Goal: Task Accomplishment & Management: Complete application form

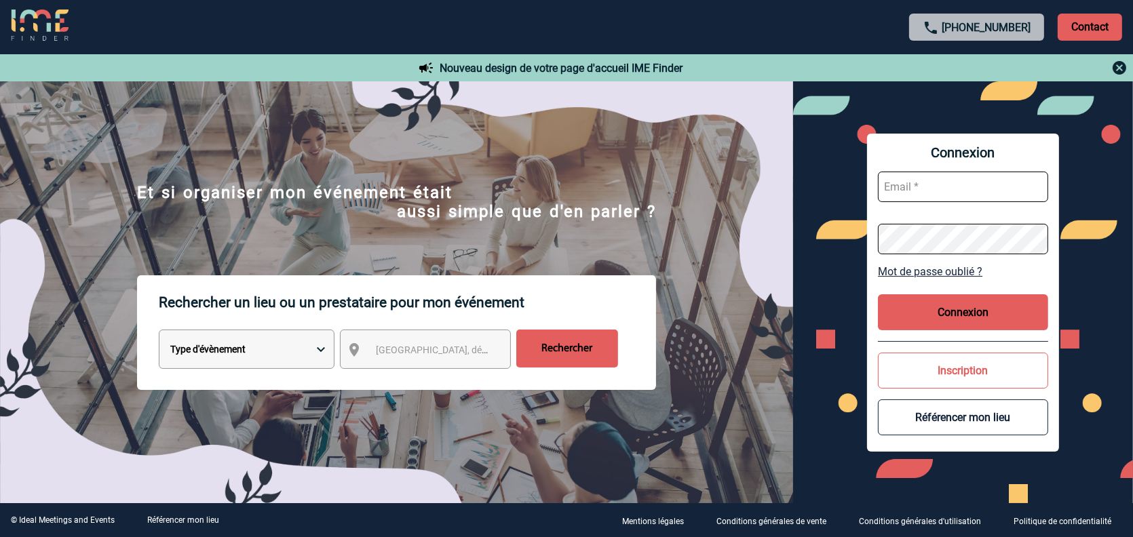
click at [925, 194] on input "text" at bounding box center [963, 187] width 170 height 31
type input "M.chevillard@cnr.tm.fr"
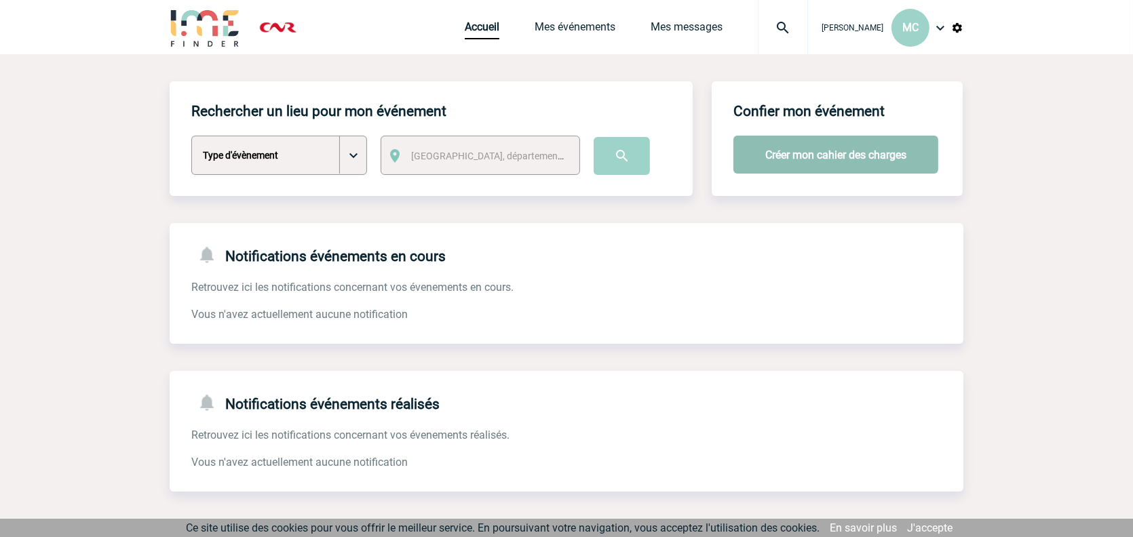
click at [787, 147] on button "Créer mon cahier des charges" at bounding box center [835, 155] width 205 height 38
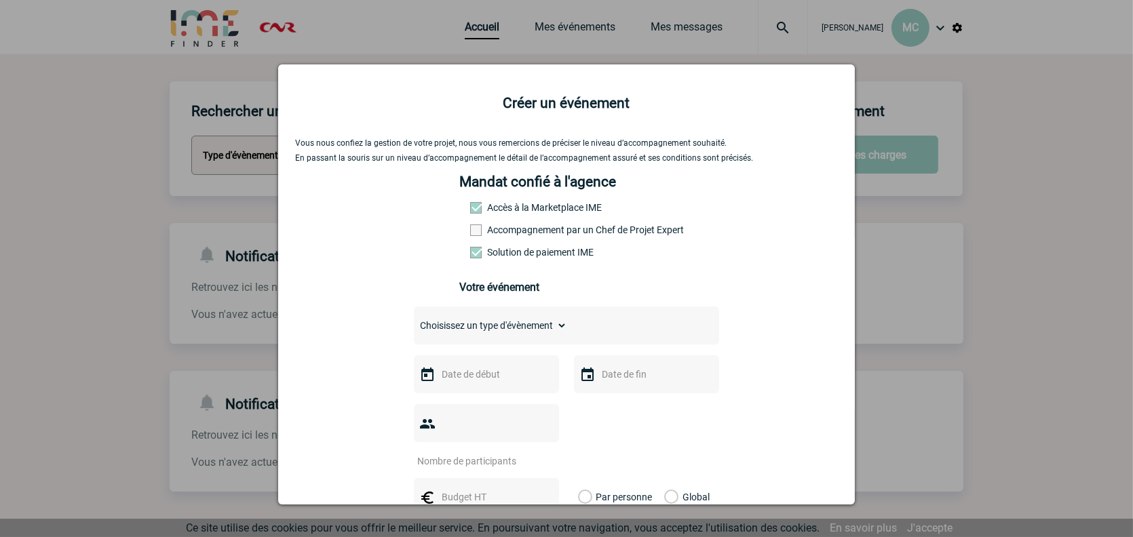
click at [481, 334] on select "Choisissez un type d'évènement Séminaire avec nuitée Séminaire sans nuitée Repa…" at bounding box center [490, 325] width 153 height 19
select select "2"
click at [414, 319] on select "Choisissez un type d'évènement Séminaire avec nuitée Séminaire sans nuitée Repa…" at bounding box center [490, 325] width 153 height 19
click at [481, 373] on input "text" at bounding box center [485, 375] width 94 height 18
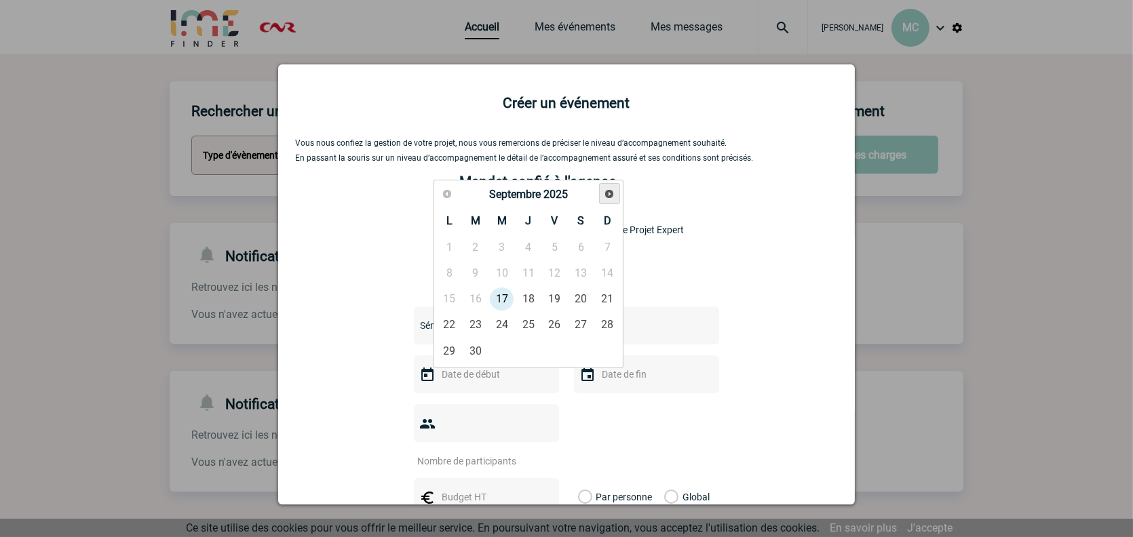
click at [606, 192] on span "Suivant" at bounding box center [609, 194] width 11 height 11
click at [557, 276] on link "7" at bounding box center [554, 273] width 25 height 24
type input "07-11-2025"
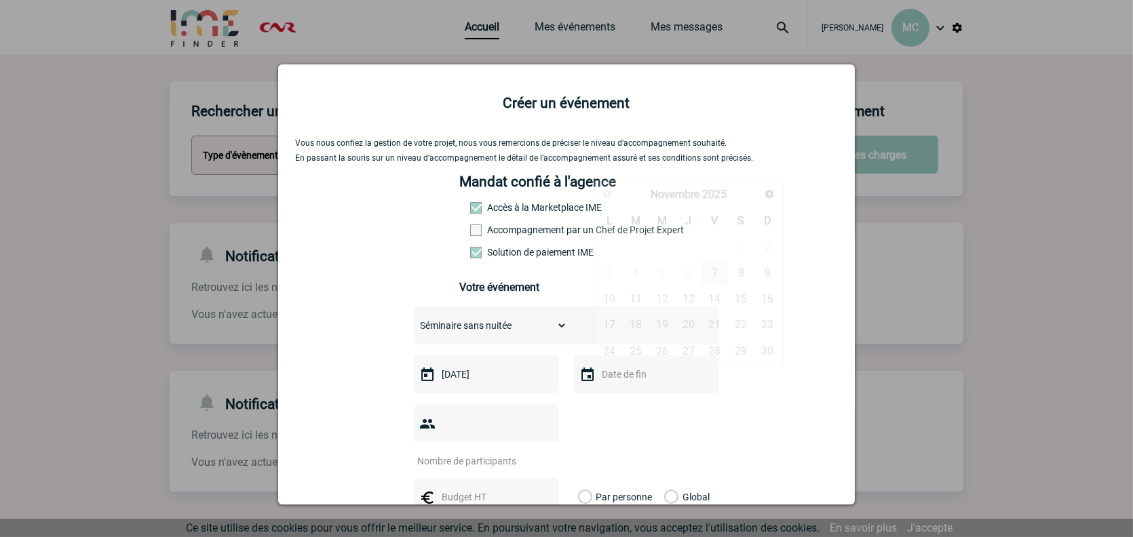
click at [618, 370] on input "text" at bounding box center [645, 375] width 94 height 18
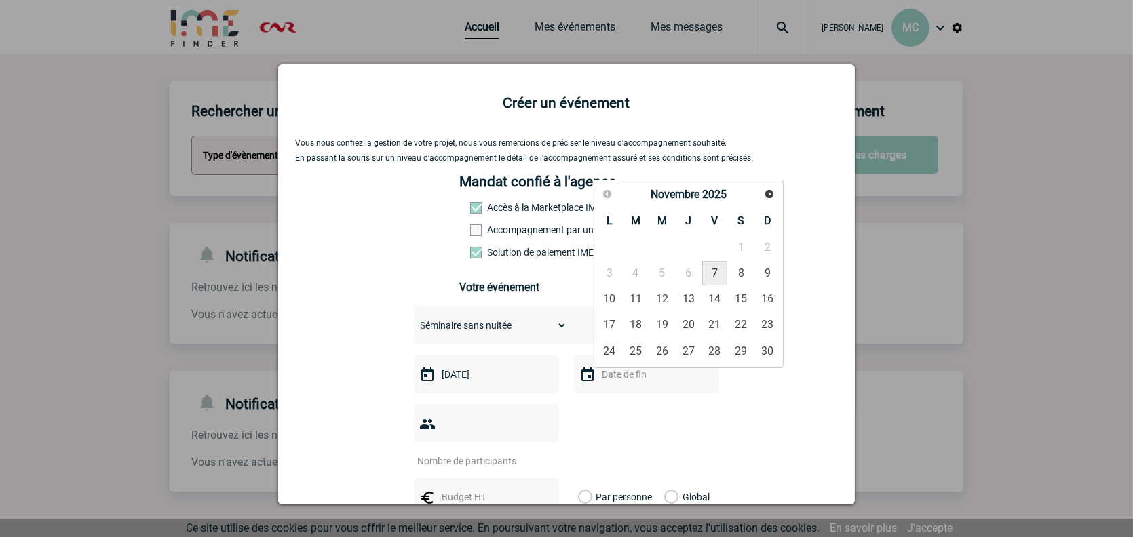
click at [714, 275] on link "7" at bounding box center [714, 273] width 25 height 24
type input "07-11-2025"
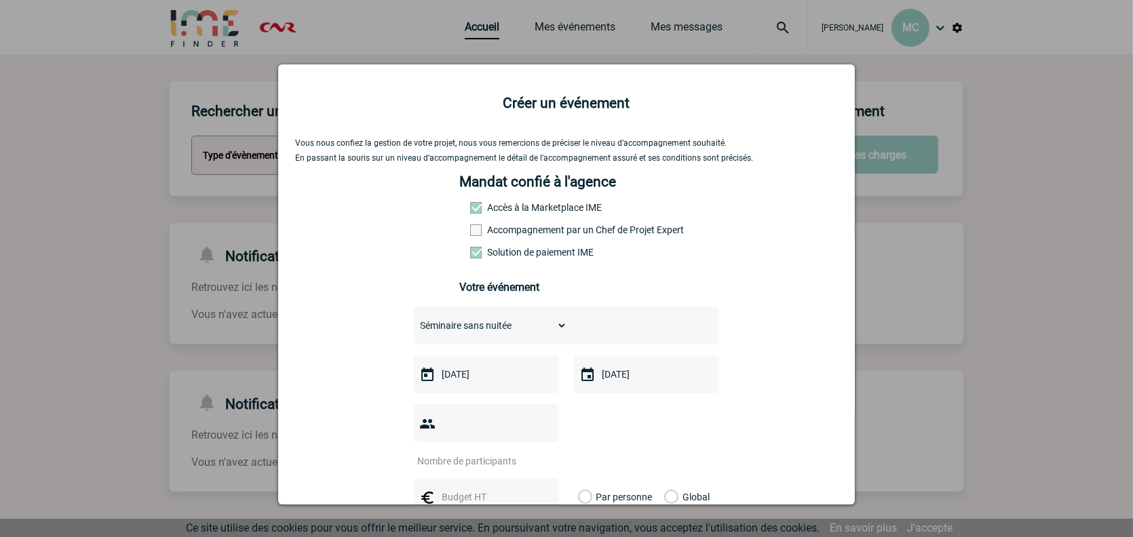
click at [492, 452] on input "number" at bounding box center [478, 461] width 128 height 18
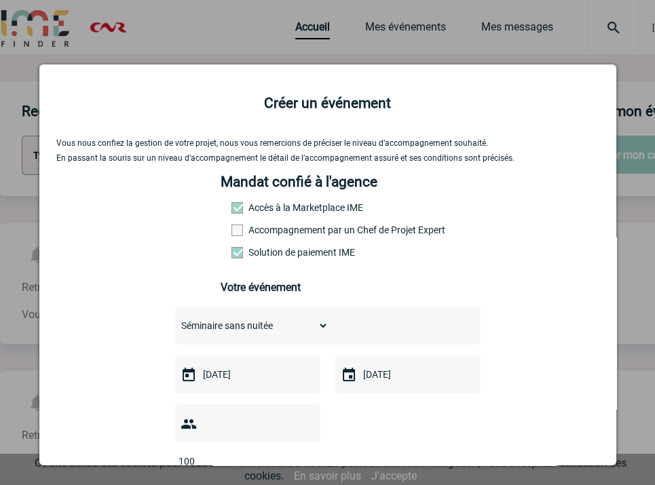
type input "100"
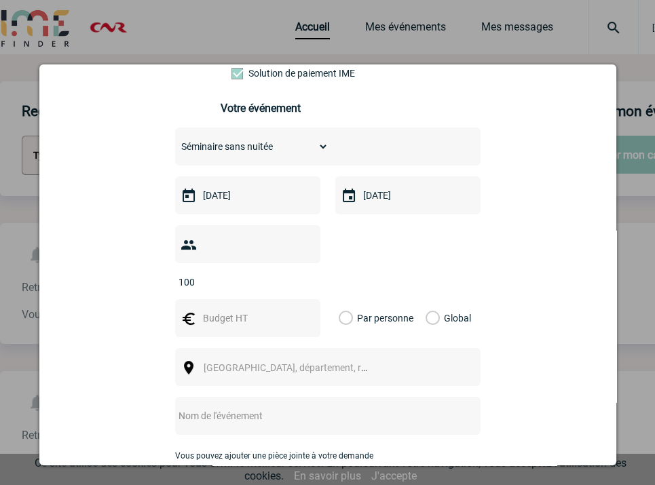
scroll to position [203, 0]
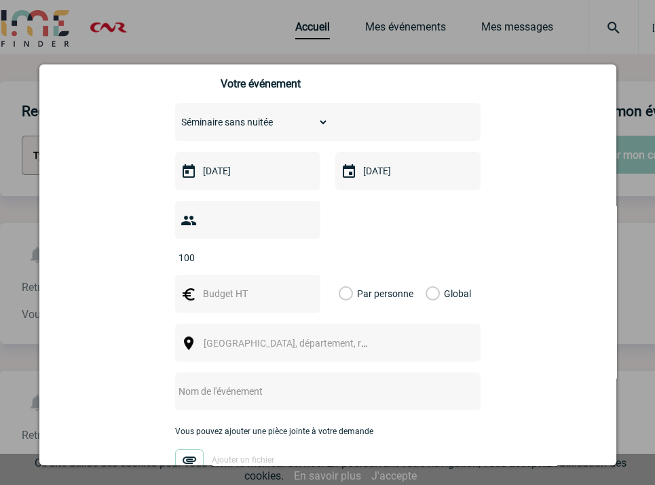
click at [222, 285] on input "text" at bounding box center [246, 294] width 94 height 18
type input "1500"
click at [425, 275] on label "Global" at bounding box center [429, 294] width 9 height 38
click at [0, 0] on input "Global" at bounding box center [0, 0] width 0 height 0
click at [285, 338] on span "Ville, département, région..." at bounding box center [297, 343] width 189 height 11
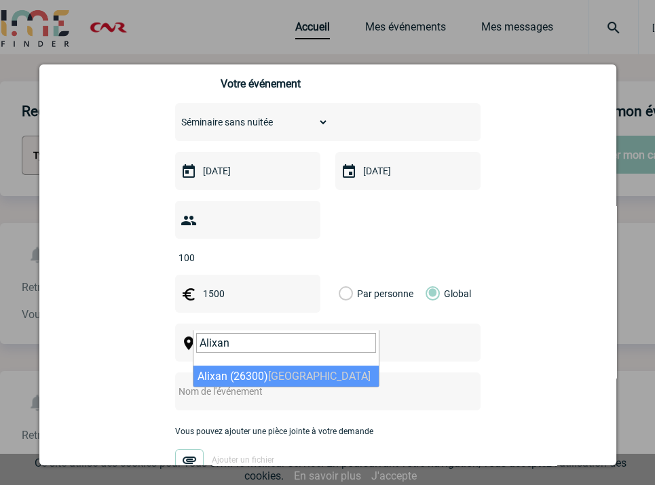
type input "Alixan"
select select "35025"
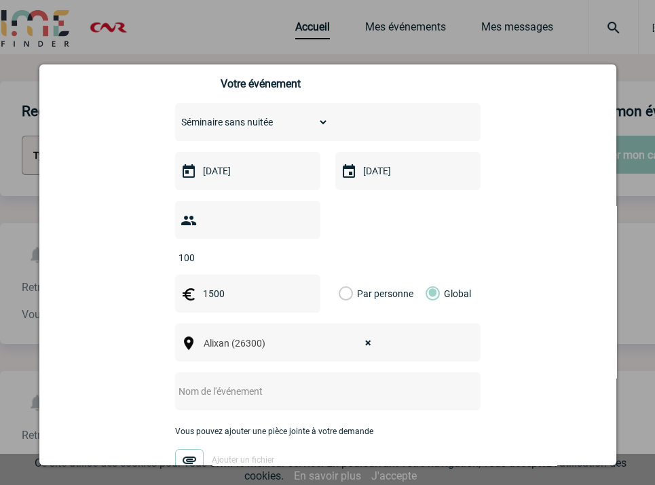
click at [239, 383] on input "text" at bounding box center [309, 392] width 269 height 18
click at [269, 383] on input "Comité de suivi RDS - partie réservation de la salle" at bounding box center [309, 392] width 269 height 18
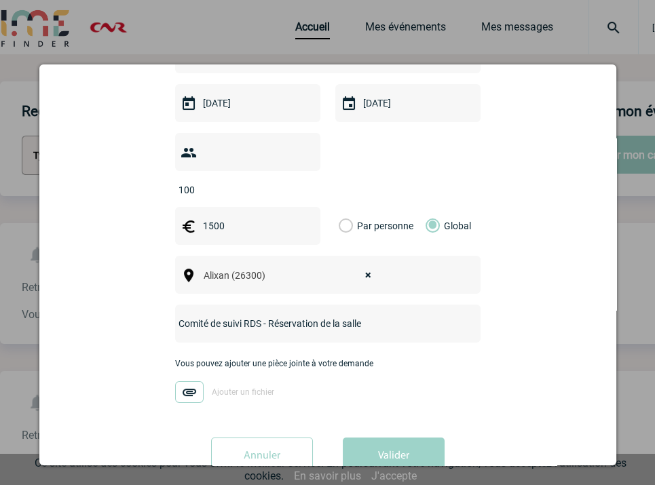
type input "Comité de suivi RDS - Réservation de la salle"
click at [185, 381] on img at bounding box center [189, 392] width 28 height 22
click at [0, 0] on input "Ajouter un fichier" at bounding box center [0, 0] width 0 height 0
click at [381, 437] on button "Valider" at bounding box center [394, 456] width 102 height 38
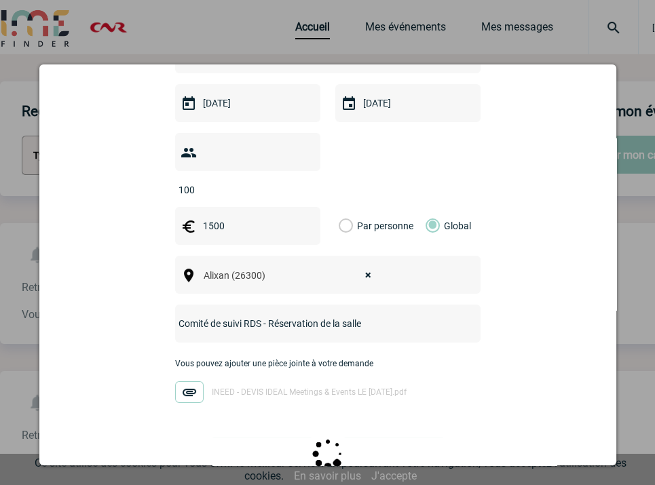
scroll to position [0, 0]
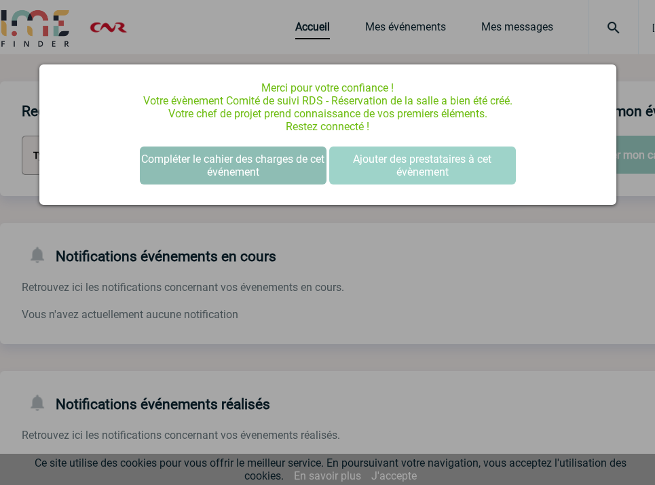
click at [264, 168] on button "Compléter le cahier des charges de cet événement" at bounding box center [233, 166] width 187 height 38
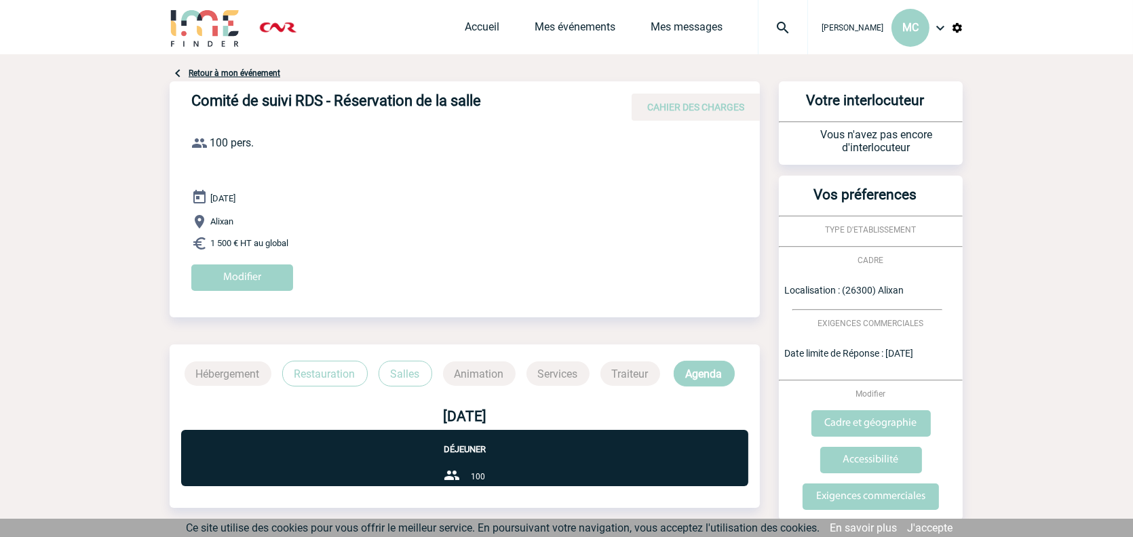
click at [535, 201] on div "[DATE] Alixan 1 500 € HT au global Modifier" at bounding box center [475, 245] width 568 height 112
click at [650, 26] on link "Mes messages" at bounding box center [686, 29] width 72 height 19
click at [534, 31] on link "Mes événements" at bounding box center [574, 29] width 81 height 19
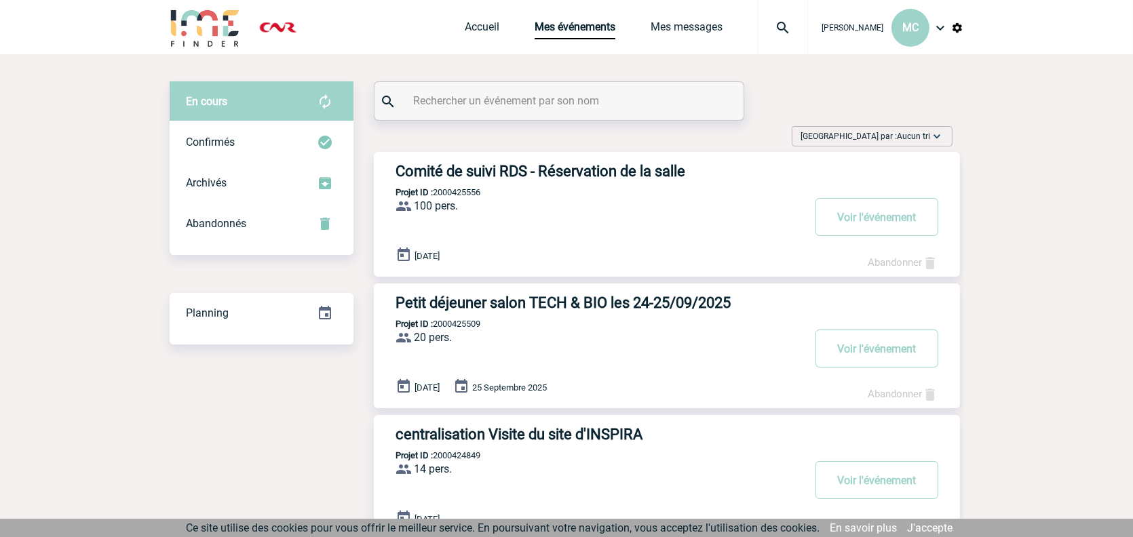
click at [655, 174] on h3 "Comité de suivi RDS - Réservation de la salle" at bounding box center [598, 171] width 407 height 17
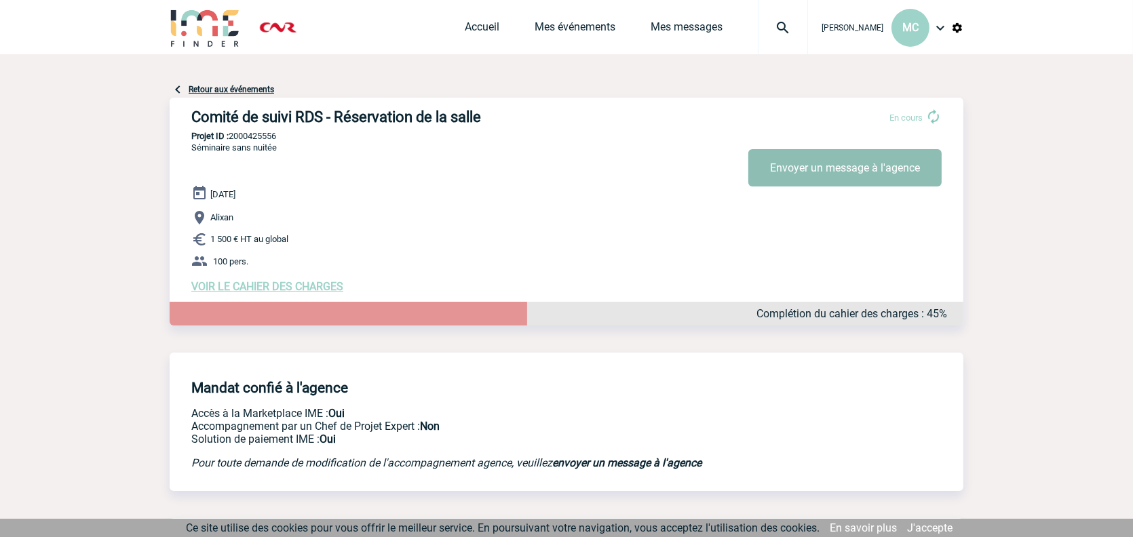
click at [786, 174] on button "Envoyer un message à l'agence" at bounding box center [844, 167] width 193 height 37
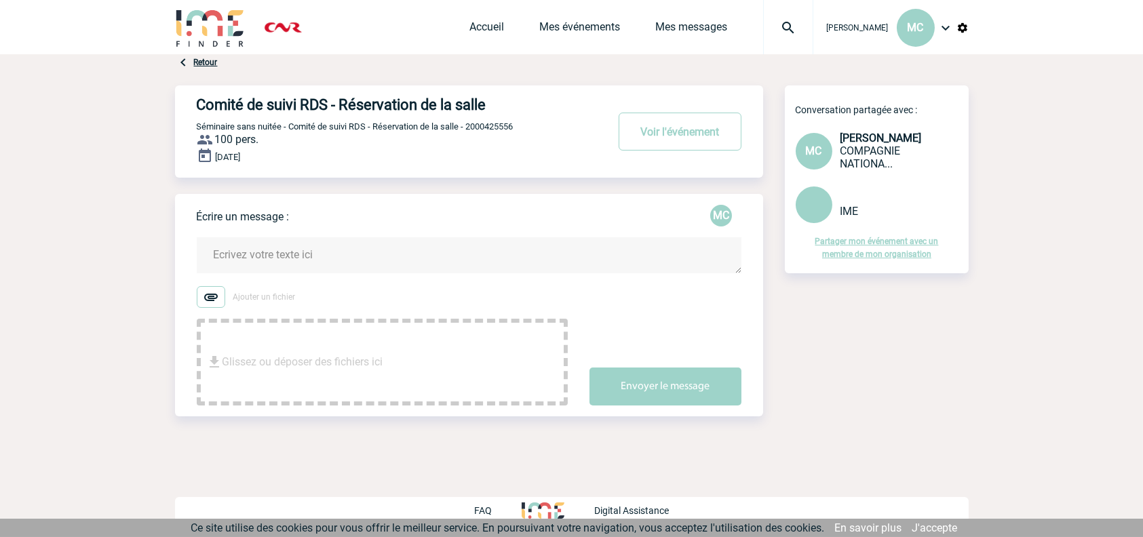
click at [286, 262] on textarea at bounding box center [469, 255] width 545 height 36
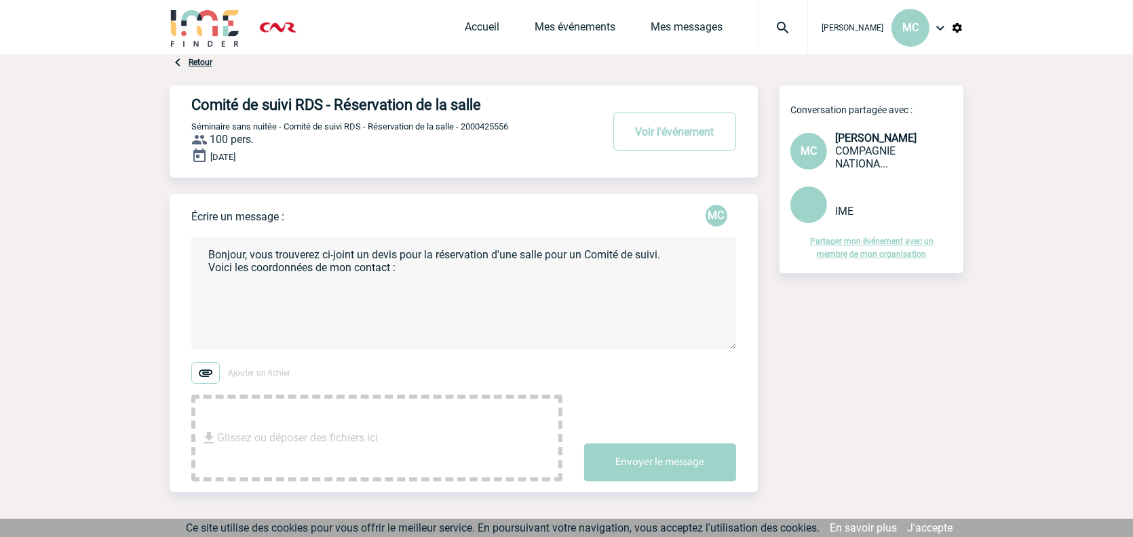
paste textarea "[PERSON_NAME] Assistante d’accueil INEED - Pépinière - CoWorking T. 04 75 78 67…"
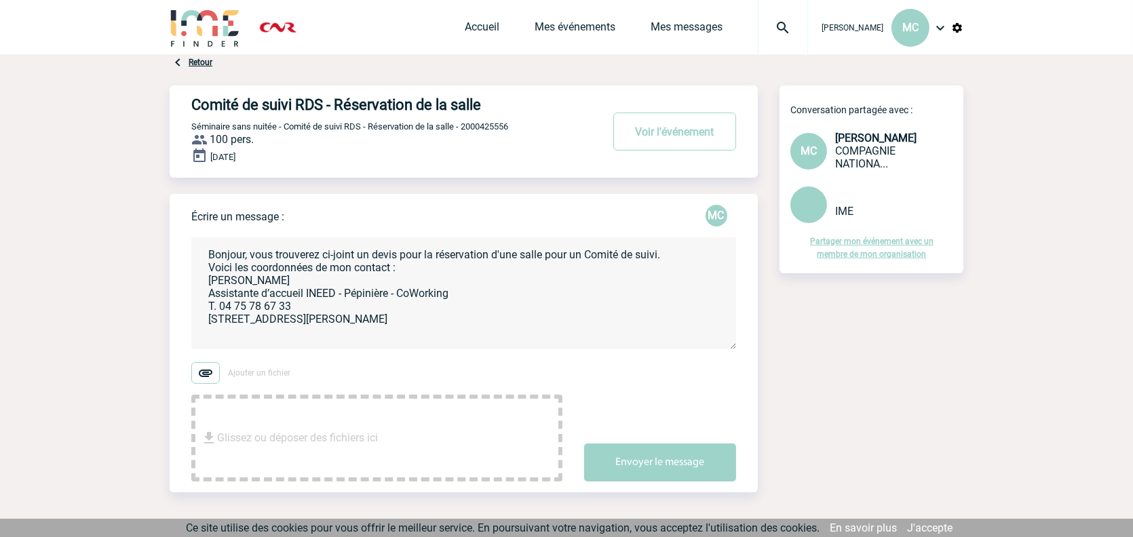
scroll to position [4, 0]
drag, startPoint x: 282, startPoint y: 334, endPoint x: 198, endPoint y: 319, distance: 85.4
click at [198, 319] on textarea "Bonjour, vous trouverez ci-joint un devis pour la réservation d'une salle pour …" at bounding box center [463, 293] width 545 height 112
paste textarea "ACCUEIL INEED <[EMAIL_ADDRESS][DOMAIN_NAME]>"
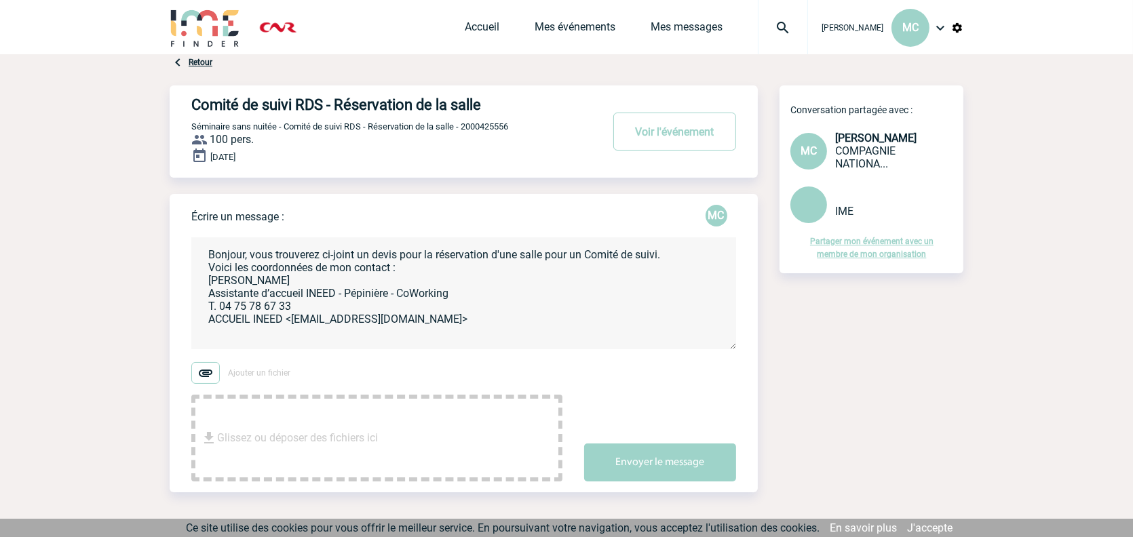
click at [679, 258] on textarea "Bonjour, vous trouverez ci-joint un devis pour la réservation d'une salle pour …" at bounding box center [463, 293] width 545 height 112
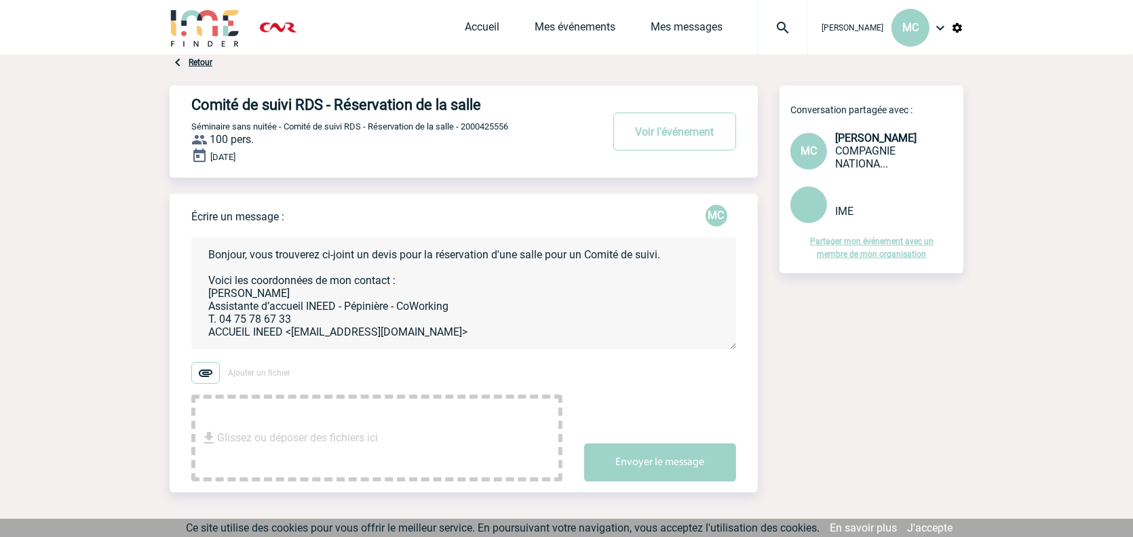
click at [455, 329] on textarea "Bonjour, vous trouverez ci-joint un devis pour la réservation d'une salle pour …" at bounding box center [463, 293] width 545 height 112
drag, startPoint x: 659, startPoint y: 257, endPoint x: 675, endPoint y: 257, distance: 16.3
click at [660, 257] on textarea "Bonjour, vous trouverez ci-joint un devis pour la réservation d'une salle pour …" at bounding box center [463, 293] width 545 height 112
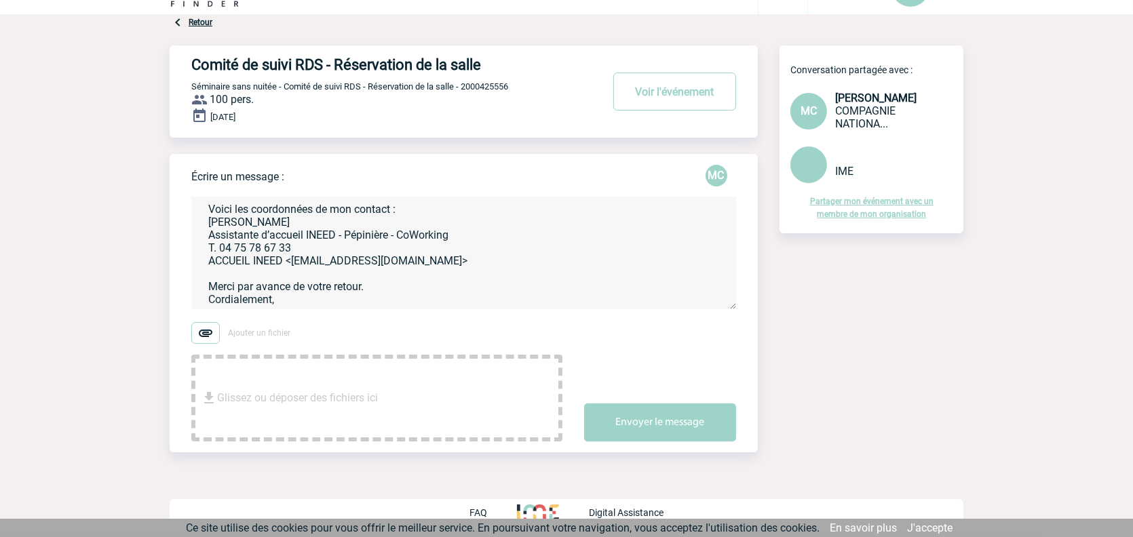
scroll to position [42, 0]
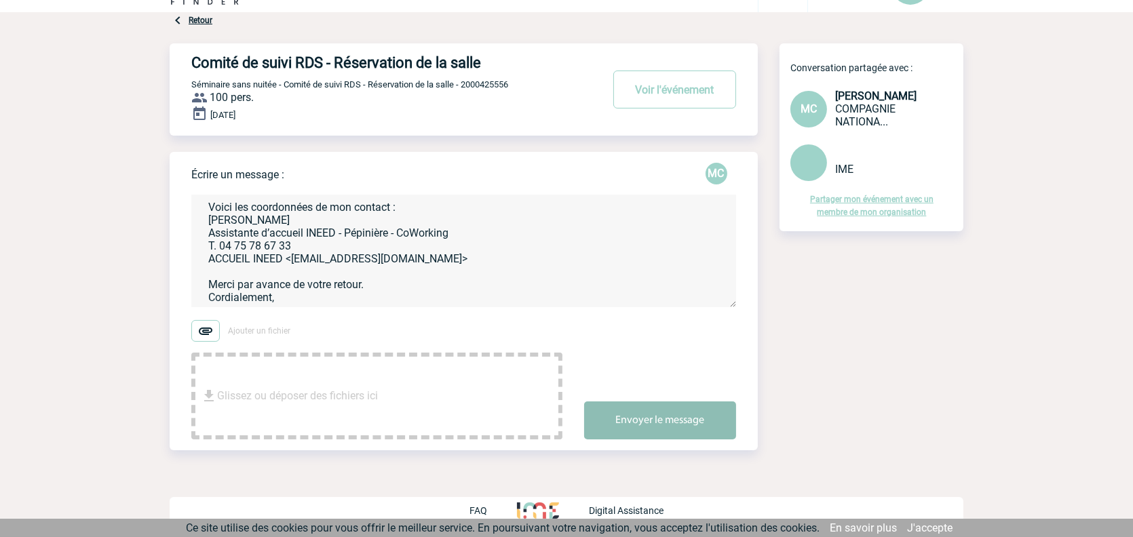
type textarea "Bonjour, vous trouverez ci-joint un devis pour la réservation d'une salle pour …"
click at [652, 416] on button "Envoyer le message" at bounding box center [660, 421] width 152 height 38
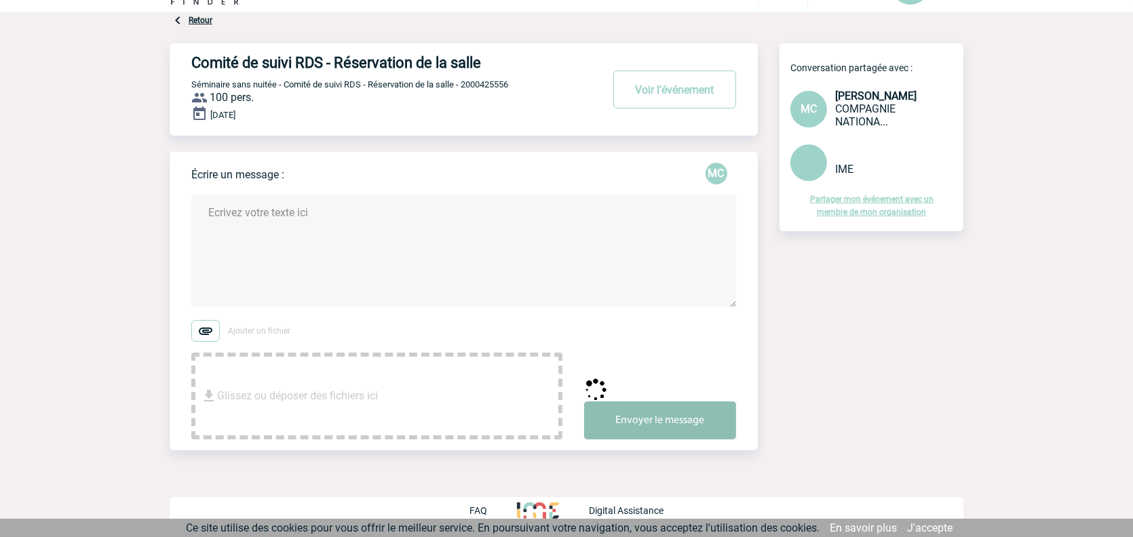
scroll to position [0, 0]
